Goal: Task Accomplishment & Management: Manage account settings

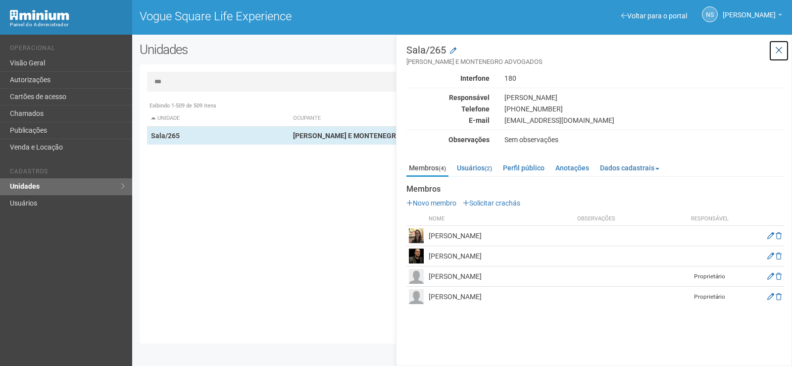
click at [779, 48] on icon at bounding box center [778, 51] width 7 height 10
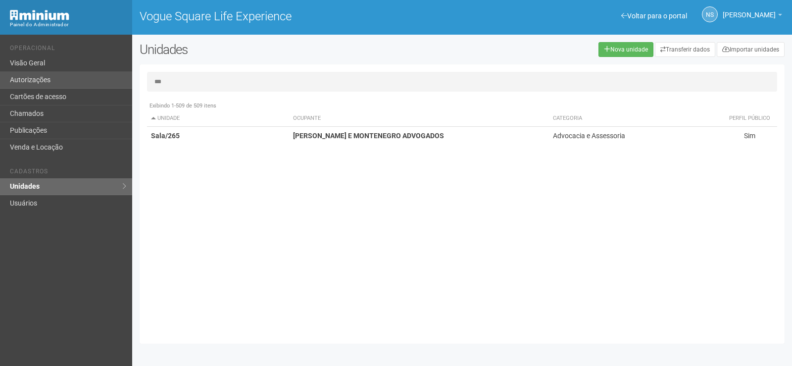
drag, startPoint x: 555, startPoint y: 85, endPoint x: 66, endPoint y: 88, distance: 489.0
click at [66, 88] on div "Voltar para o portal Operacional Visão Geral Autorizações Cartões de acesso Cha…" at bounding box center [396, 200] width 792 height 331
type input "***"
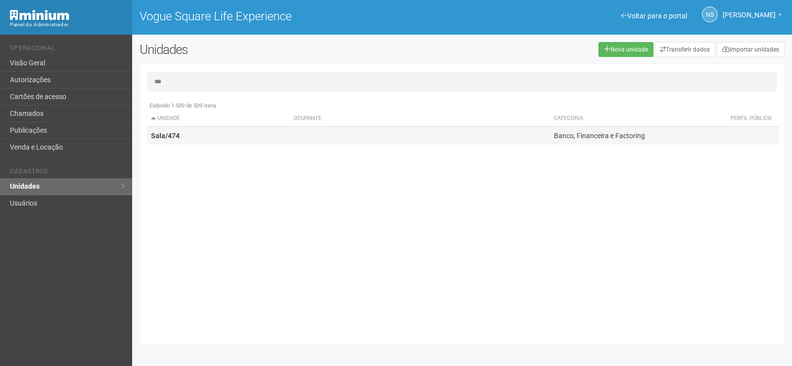
click at [342, 140] on td at bounding box center [420, 136] width 260 height 18
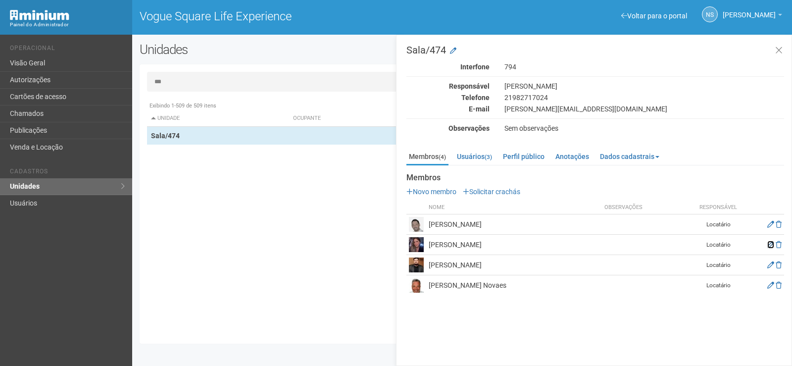
click at [771, 243] on icon at bounding box center [770, 244] width 7 height 7
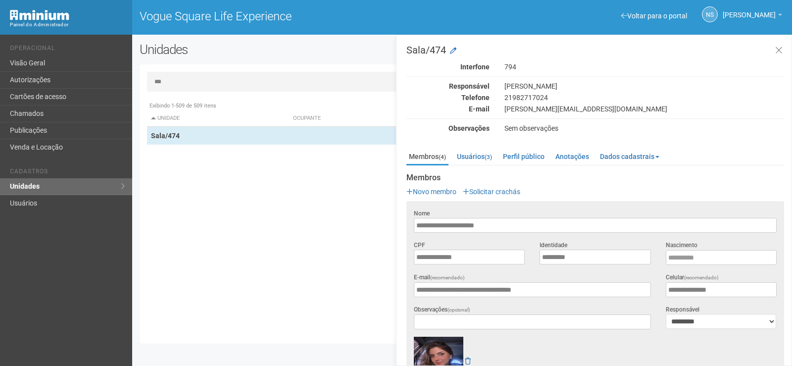
scroll to position [148, 0]
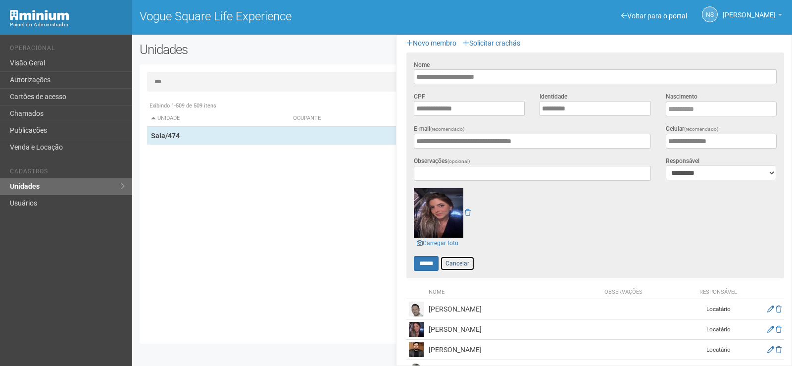
click at [456, 263] on link "Cancelar" at bounding box center [457, 263] width 35 height 15
